Goal: Information Seeking & Learning: Learn about a topic

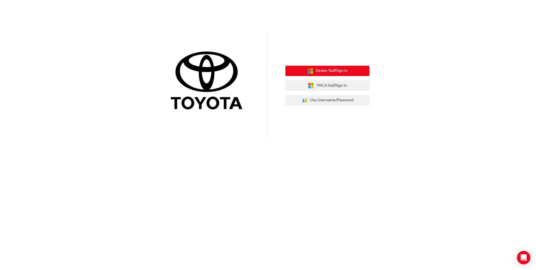
click at [315, 68] on button "Dealer Staff Sign In" at bounding box center [327, 71] width 84 height 11
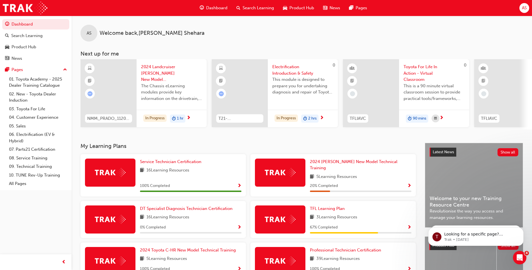
scroll to position [75, 0]
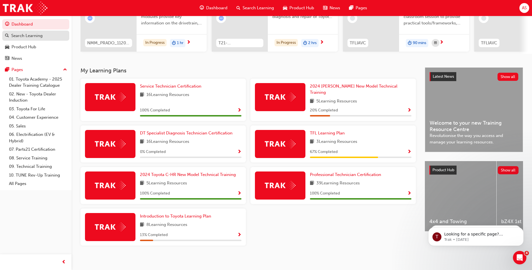
click at [21, 36] on div "Search Learning" at bounding box center [26, 36] width 31 height 6
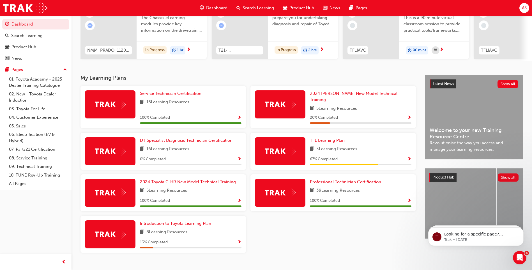
scroll to position [75, 0]
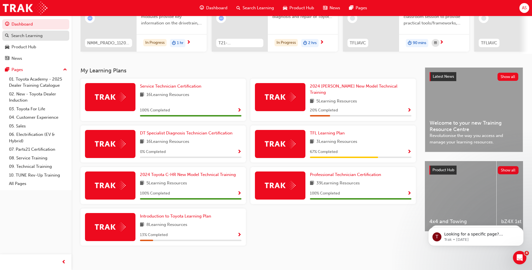
click at [30, 38] on div "Search Learning" at bounding box center [26, 36] width 31 height 6
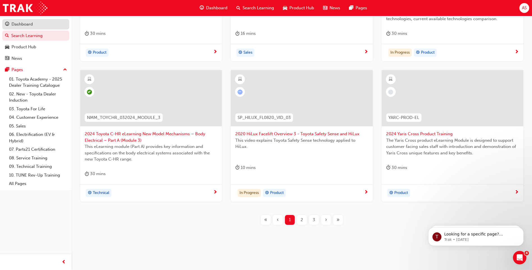
scroll to position [194, 0]
click at [302, 222] on span "2" at bounding box center [301, 219] width 3 height 6
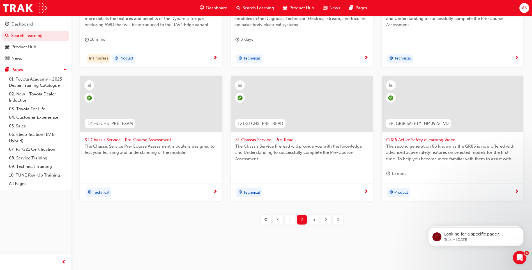
click at [316, 220] on div "3" at bounding box center [314, 219] width 10 height 10
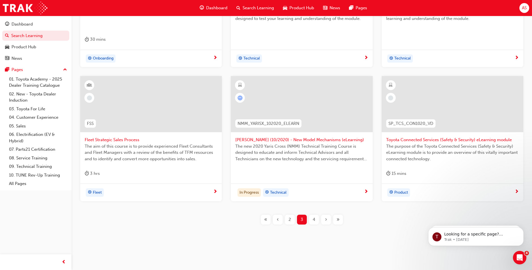
click at [313, 220] on span "4" at bounding box center [314, 219] width 3 height 6
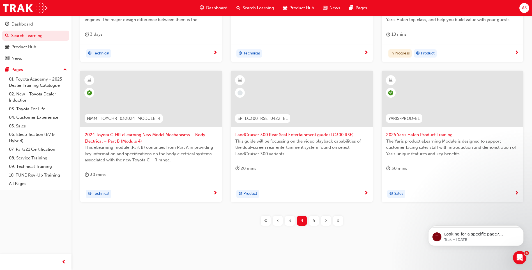
scroll to position [194, 0]
click at [311, 219] on div "5" at bounding box center [314, 219] width 10 height 10
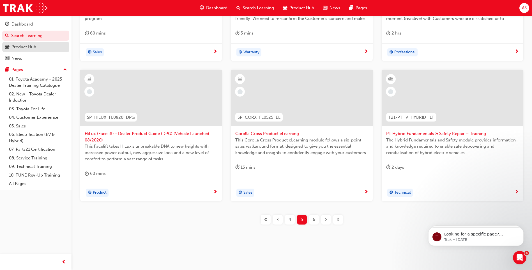
click at [37, 47] on div "Product Hub" at bounding box center [35, 46] width 61 height 7
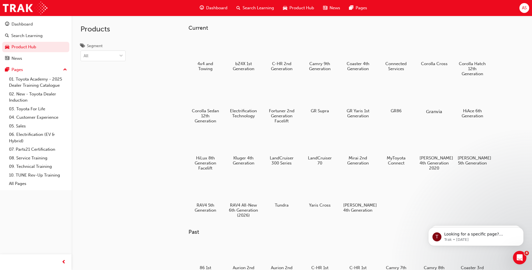
click at [440, 96] on div at bounding box center [433, 95] width 31 height 22
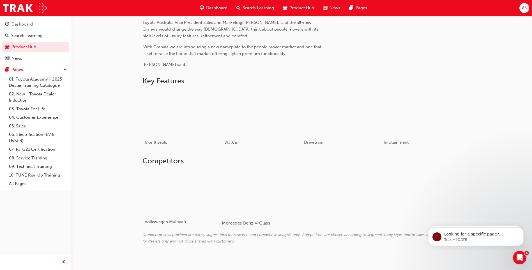
scroll to position [224, 0]
click at [249, 185] on div at bounding box center [255, 190] width 67 height 45
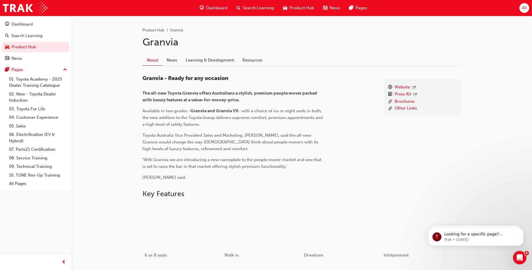
scroll to position [224, 0]
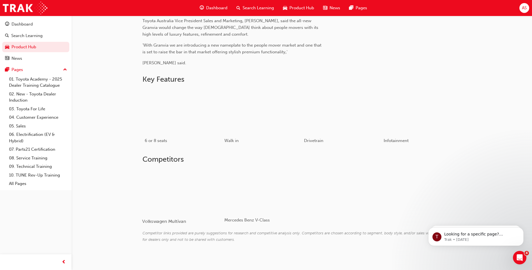
click at [170, 191] on div at bounding box center [175, 190] width 67 height 45
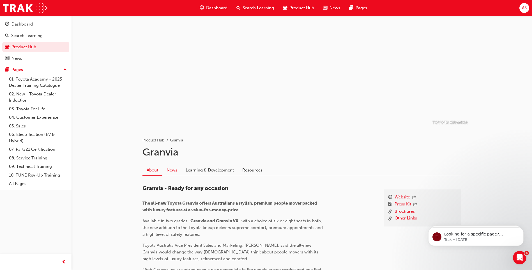
click at [173, 172] on link "News" at bounding box center [171, 170] width 19 height 11
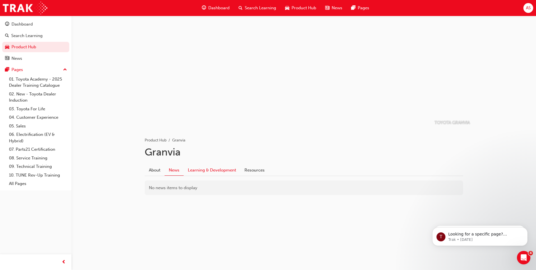
click at [198, 172] on link "Learning & Development" at bounding box center [212, 170] width 57 height 11
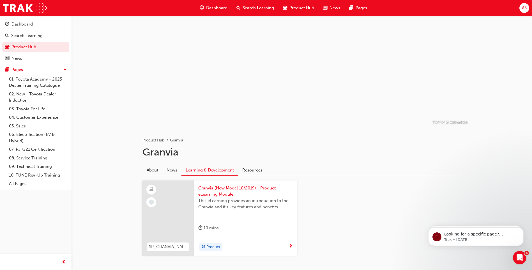
click at [293, 10] on span "Product Hub" at bounding box center [301, 8] width 25 height 6
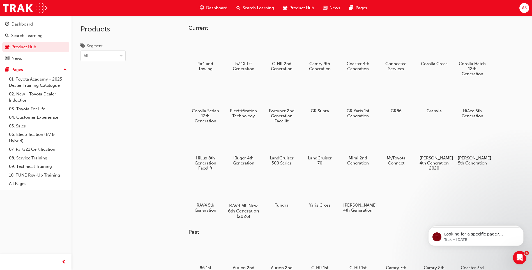
click at [235, 194] on div at bounding box center [243, 189] width 31 height 22
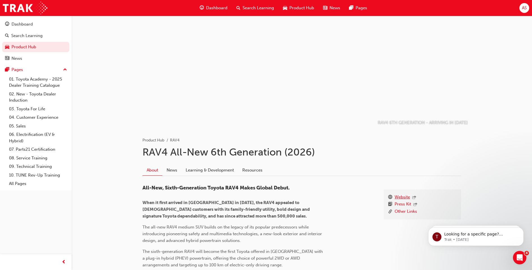
click at [406, 200] on link "Website" at bounding box center [401, 197] width 15 height 7
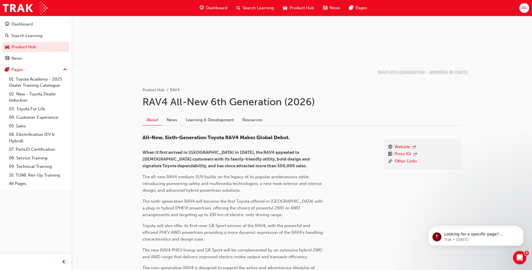
scroll to position [56, 0]
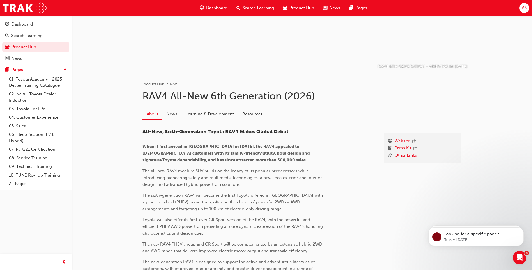
click at [401, 149] on link "Press Kit" at bounding box center [402, 148] width 17 height 7
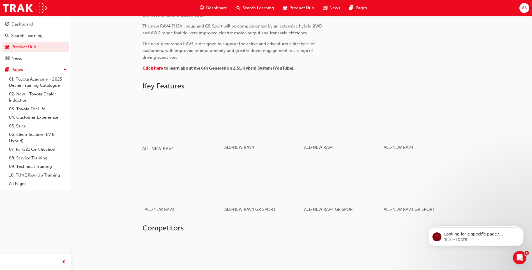
scroll to position [280, 0]
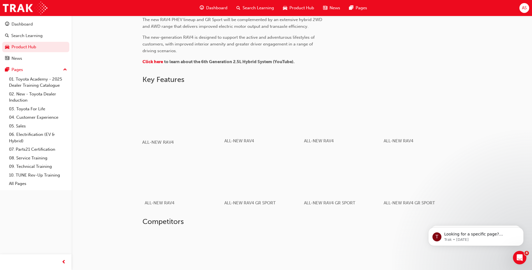
click at [181, 115] on div "button" at bounding box center [182, 111] width 80 height 45
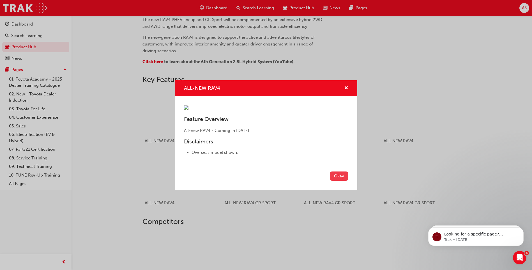
click at [340, 180] on button "Okay" at bounding box center [339, 175] width 18 height 9
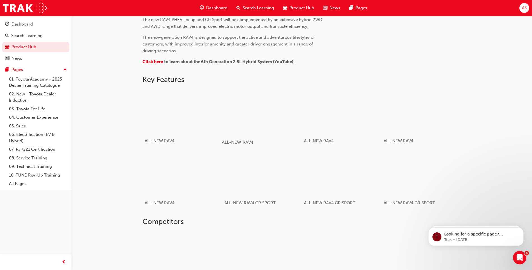
click at [227, 113] on div "button" at bounding box center [262, 111] width 80 height 45
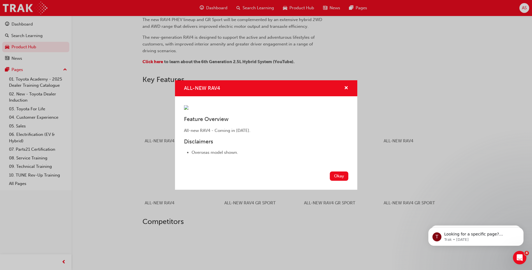
click at [334, 180] on button "Okay" at bounding box center [339, 175] width 18 height 9
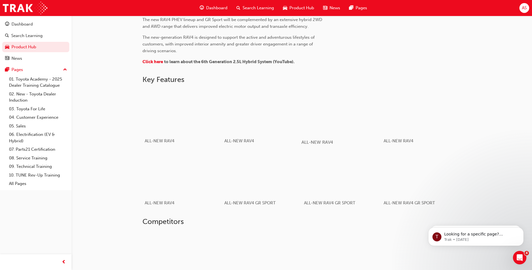
click at [356, 135] on div "ALL-NEW RAV4" at bounding box center [341, 142] width 80 height 16
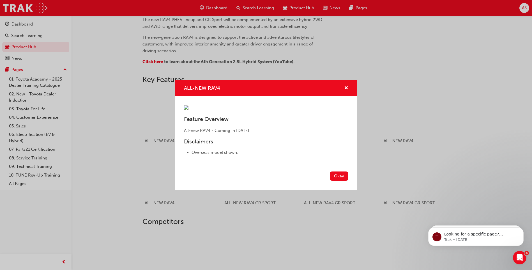
click at [342, 180] on button "Okay" at bounding box center [339, 175] width 18 height 9
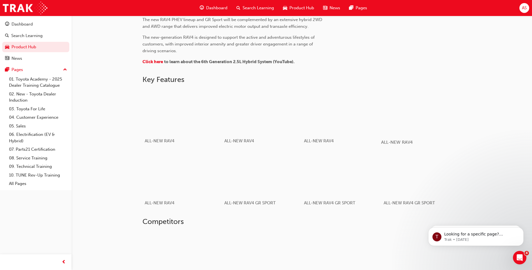
click at [403, 132] on div "button" at bounding box center [421, 111] width 80 height 45
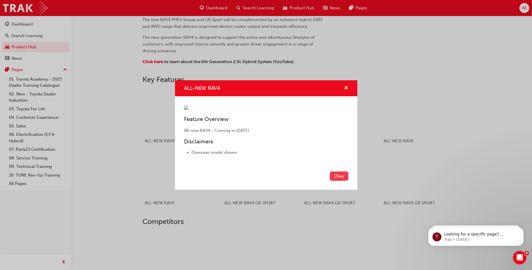
click at [337, 180] on button "Okay" at bounding box center [339, 175] width 18 height 9
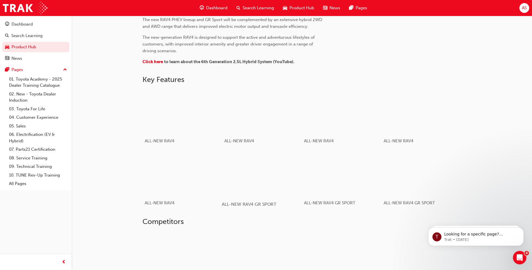
click at [283, 179] on div "button" at bounding box center [262, 173] width 80 height 45
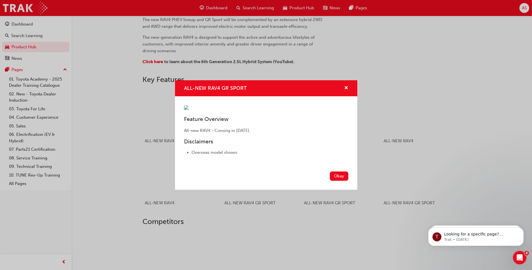
click at [336, 169] on div "Feature Overview All-new RAV4 - Coming in 2026. Disclaimers Overseas model show…" at bounding box center [266, 132] width 182 height 73
click at [334, 180] on button "Okay" at bounding box center [339, 175] width 18 height 9
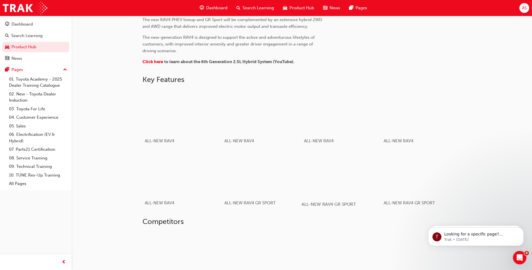
click at [334, 187] on div "button" at bounding box center [341, 173] width 80 height 45
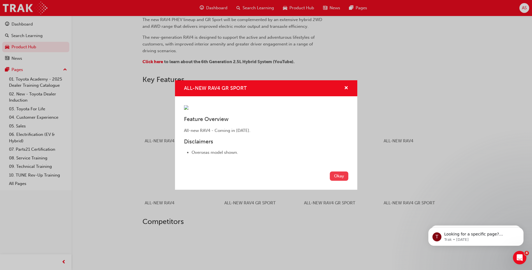
click at [342, 180] on button "Okay" at bounding box center [339, 175] width 18 height 9
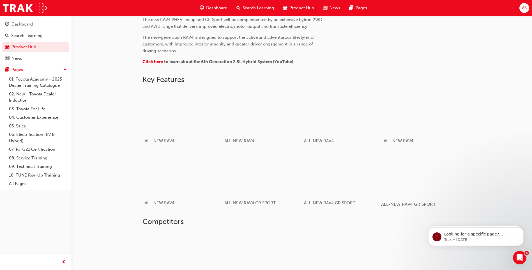
click at [399, 179] on div "button" at bounding box center [421, 173] width 80 height 45
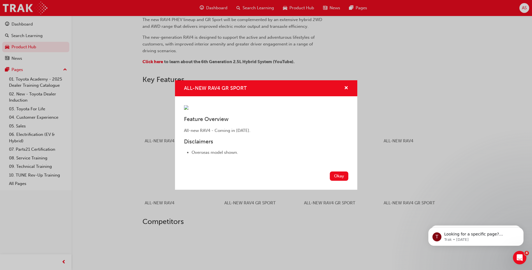
click at [346, 189] on div "Okay" at bounding box center [266, 179] width 182 height 20
click at [342, 180] on button "Okay" at bounding box center [339, 175] width 18 height 9
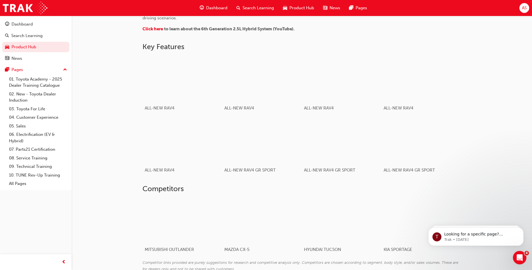
scroll to position [348, 0]
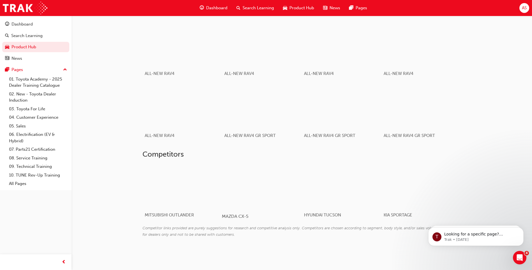
click at [285, 185] on div at bounding box center [255, 185] width 67 height 45
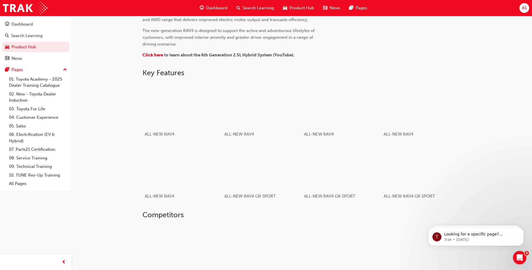
scroll to position [348, 0]
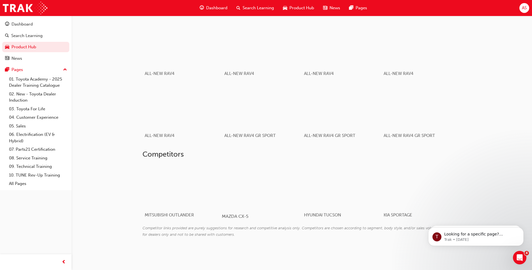
click at [276, 194] on div at bounding box center [255, 185] width 67 height 45
